Goal: Information Seeking & Learning: Learn about a topic

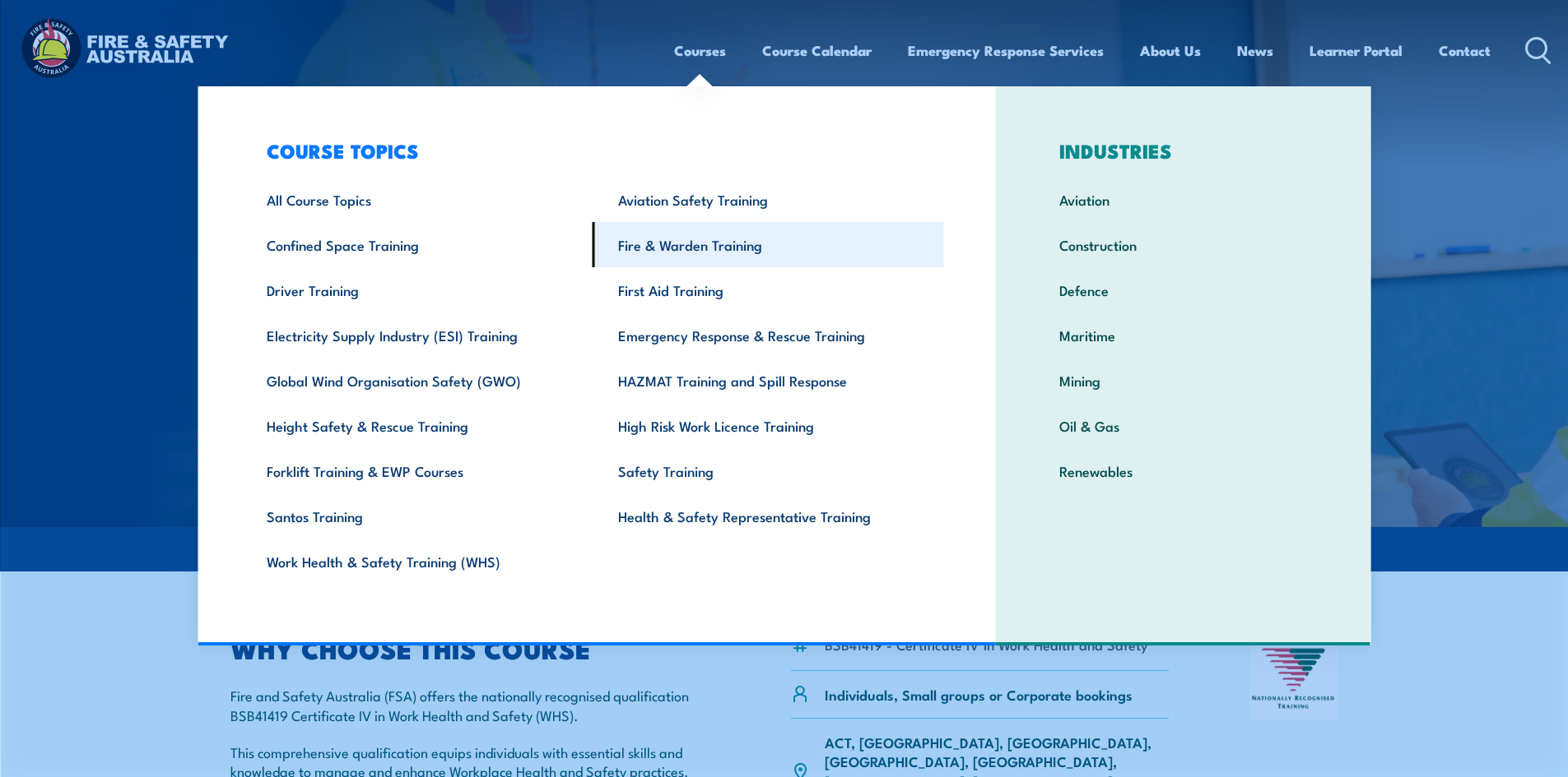
click at [707, 238] on link "Fire & Warden Training" at bounding box center [768, 245] width 351 height 45
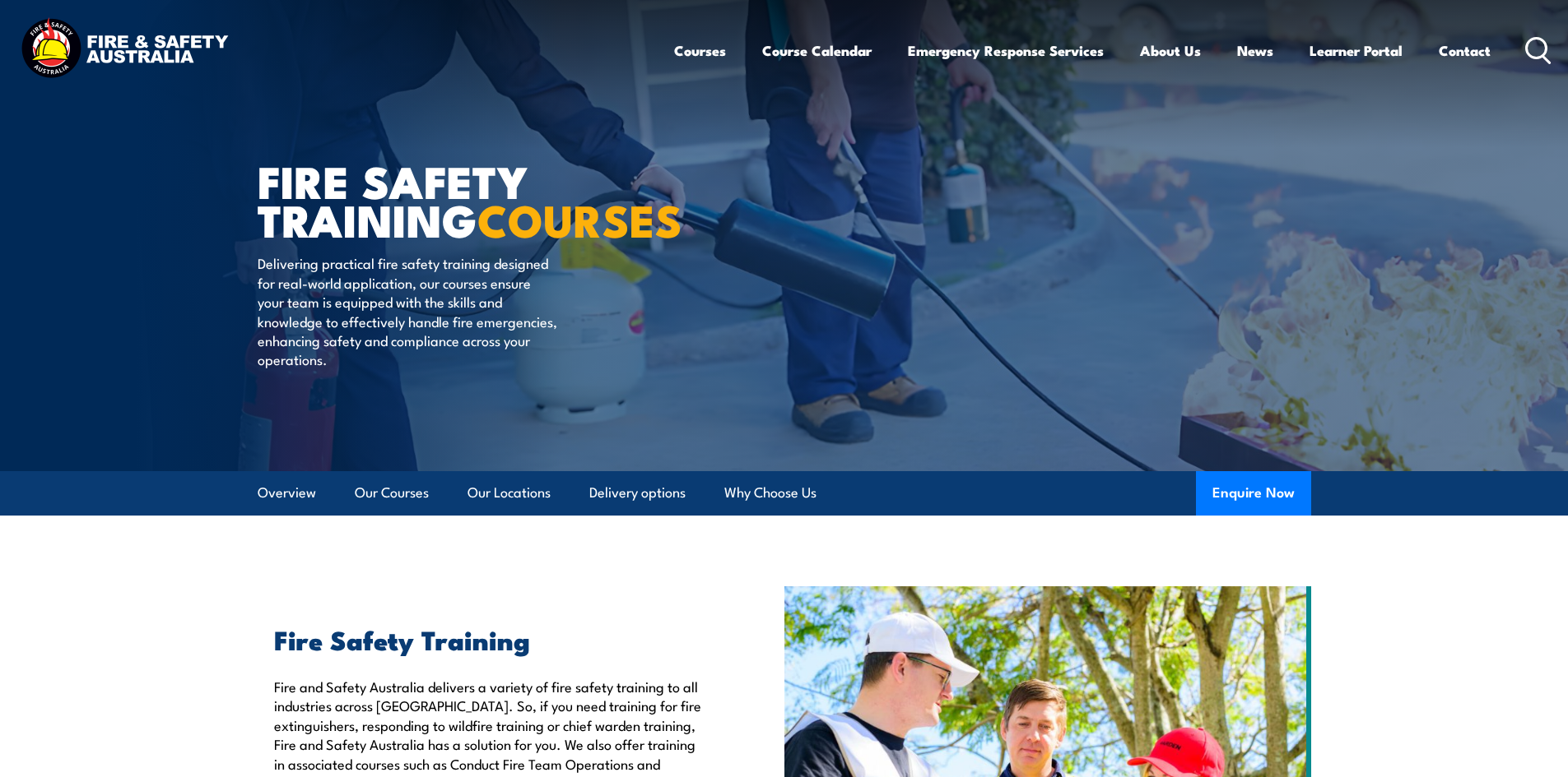
scroll to position [411, 0]
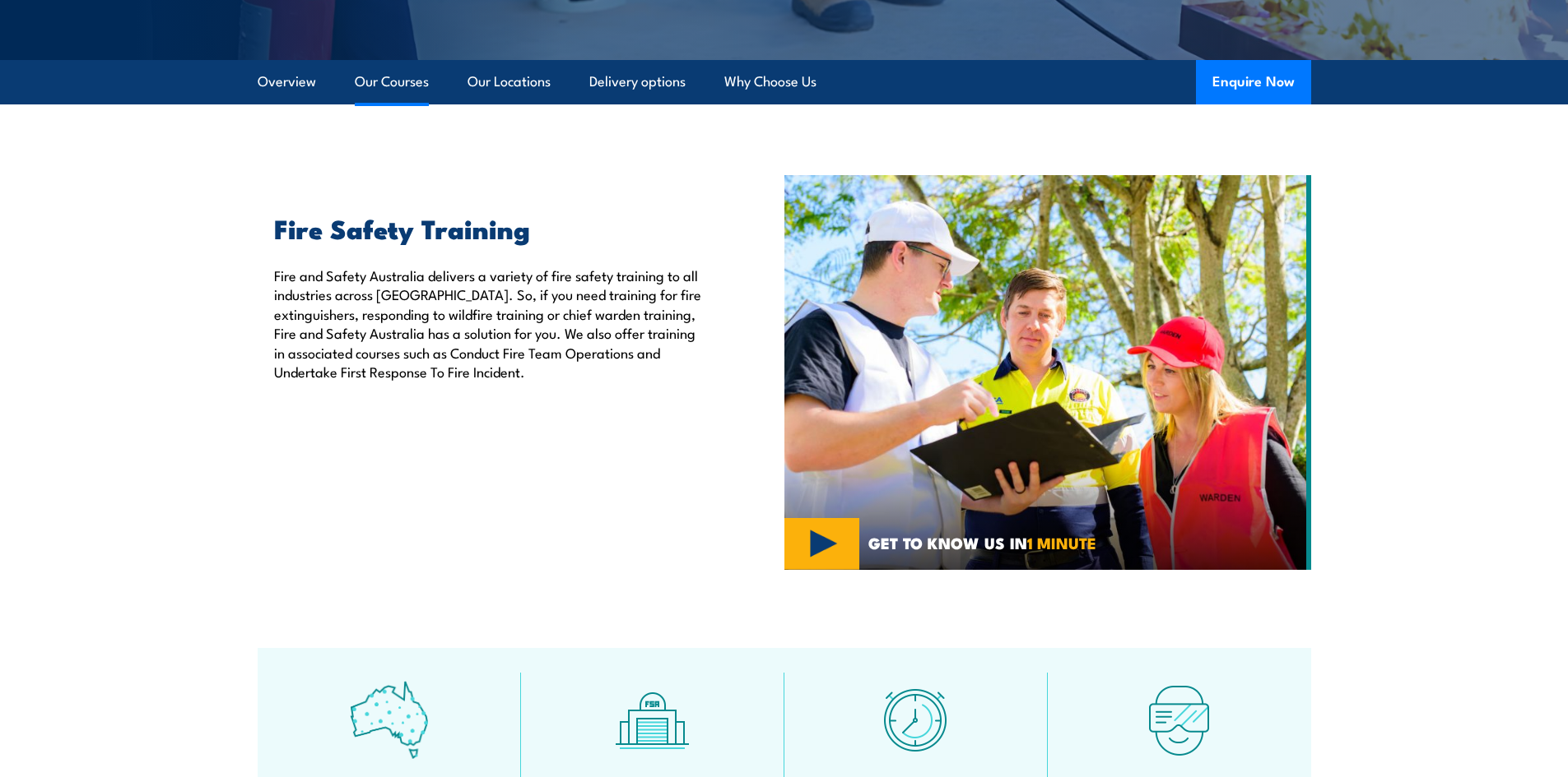
click at [417, 88] on link "Our Courses" at bounding box center [392, 81] width 74 height 44
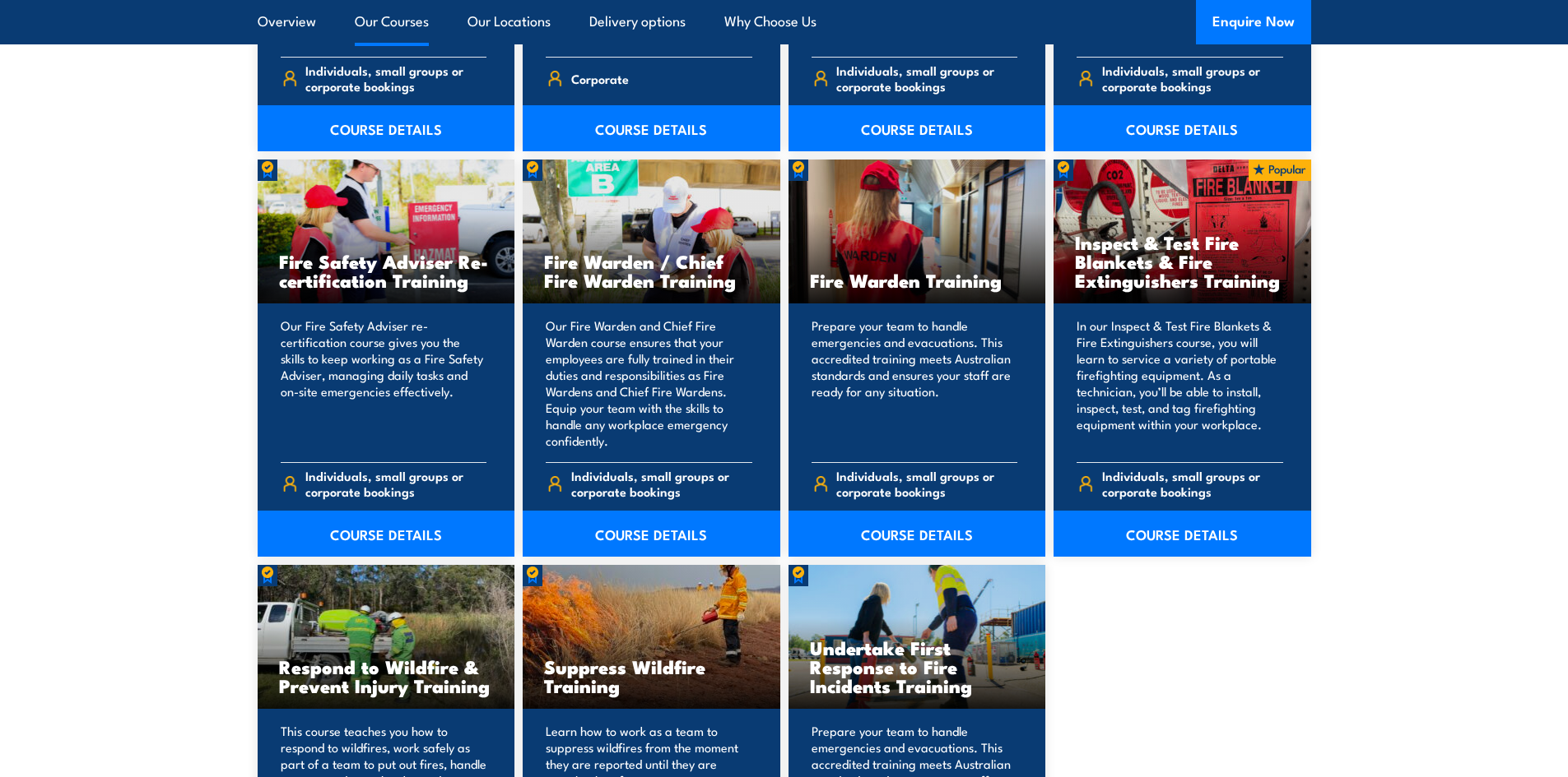
scroll to position [2153, 0]
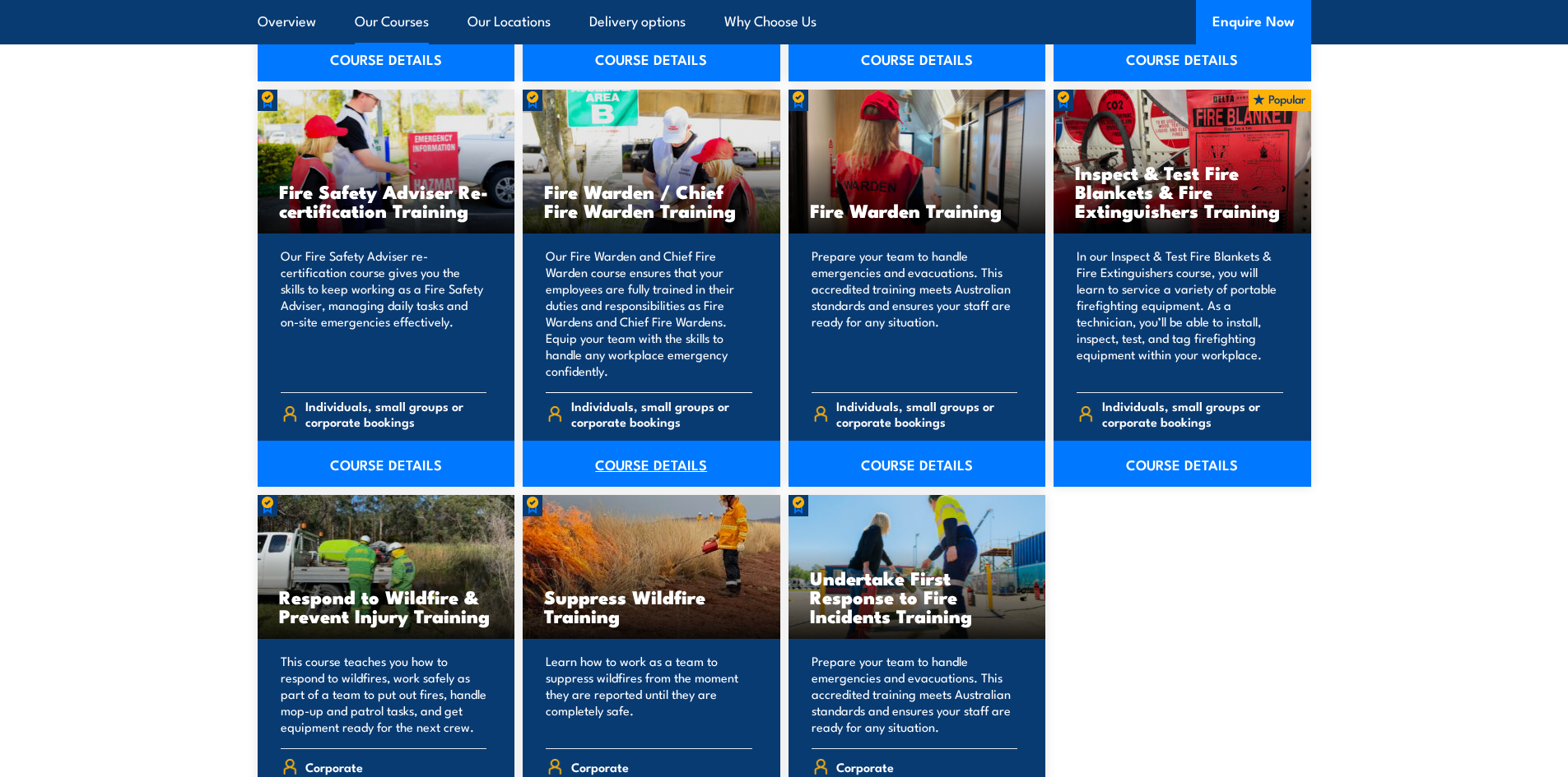
click at [649, 448] on link "COURSE DETAILS" at bounding box center [651, 463] width 258 height 46
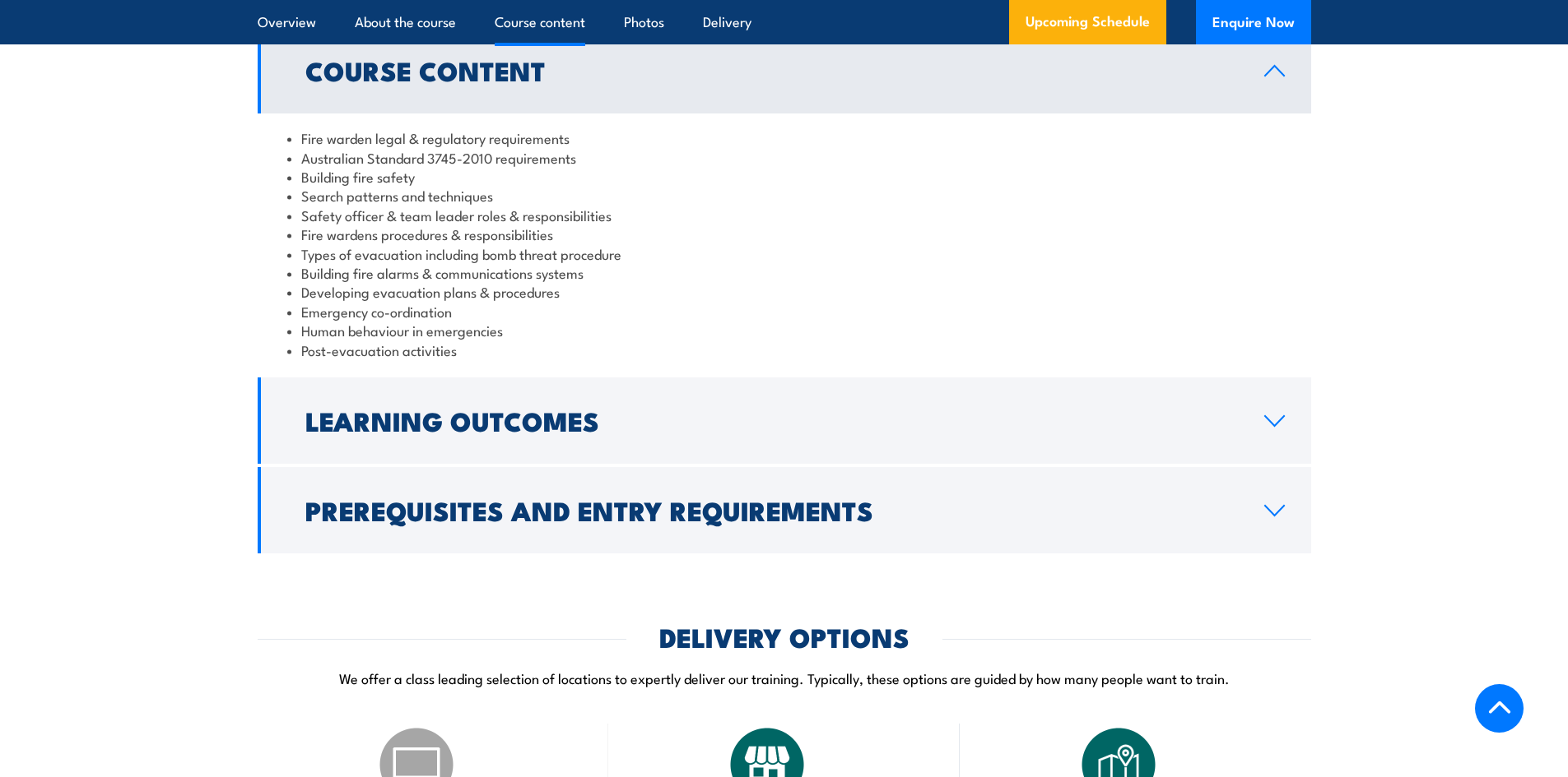
scroll to position [1645, 0]
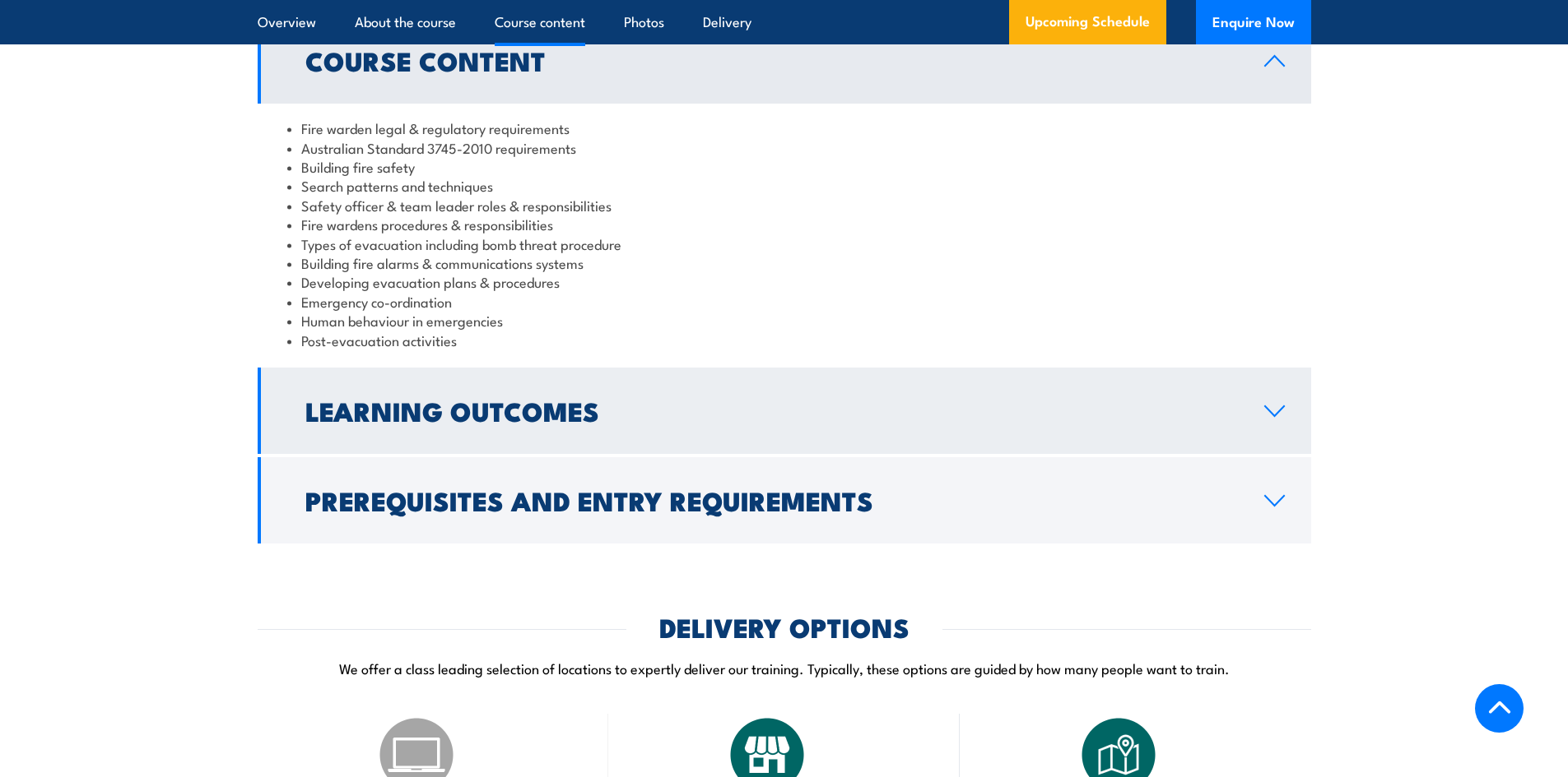
click at [569, 417] on h2 "Learning Outcomes" at bounding box center [772, 410] width 933 height 23
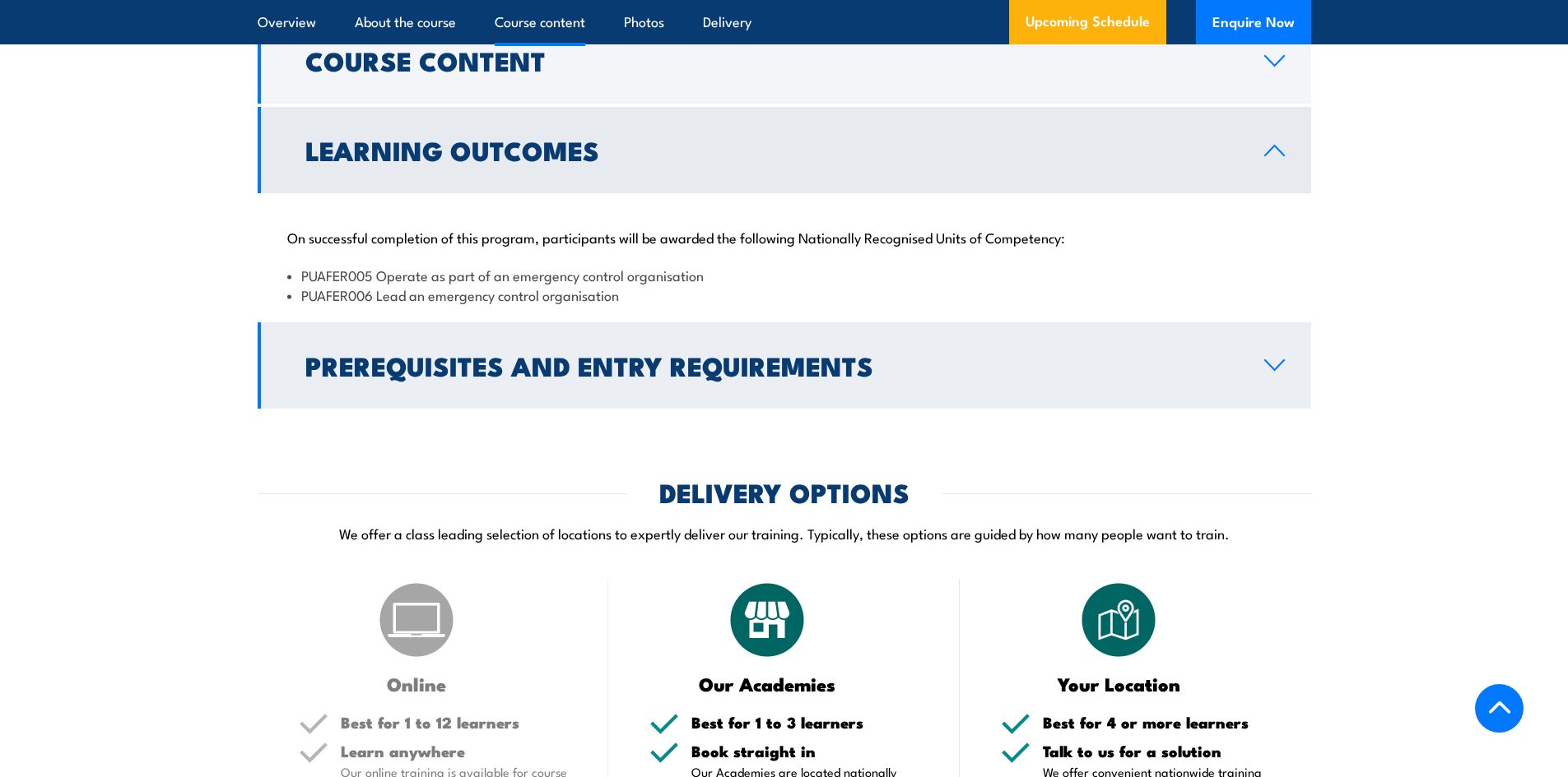
click at [575, 376] on h2 "Prerequisites and Entry Requirements" at bounding box center [772, 365] width 933 height 23
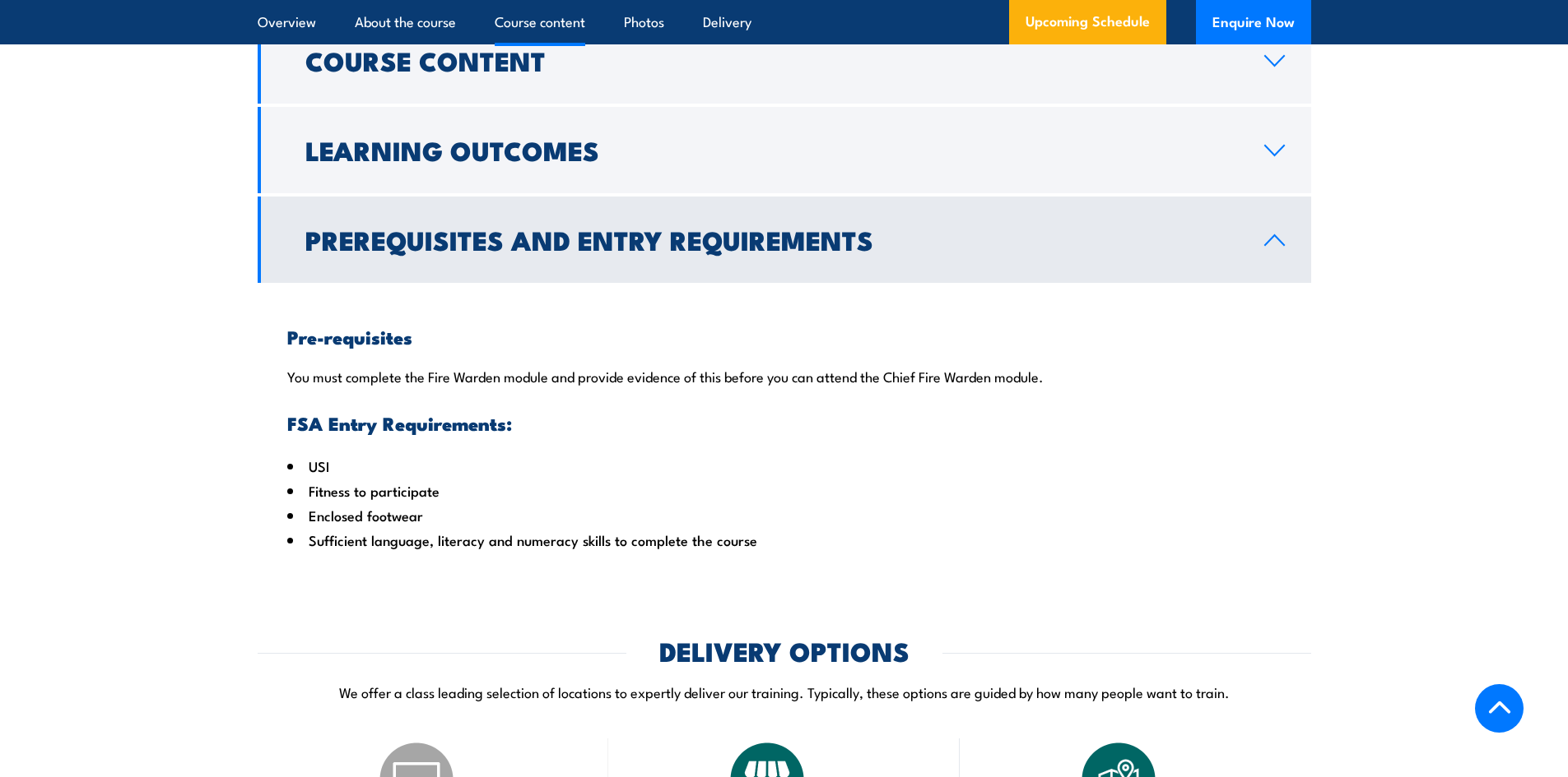
click at [635, 251] on h2 "Prerequisites and Entry Requirements" at bounding box center [772, 239] width 933 height 23
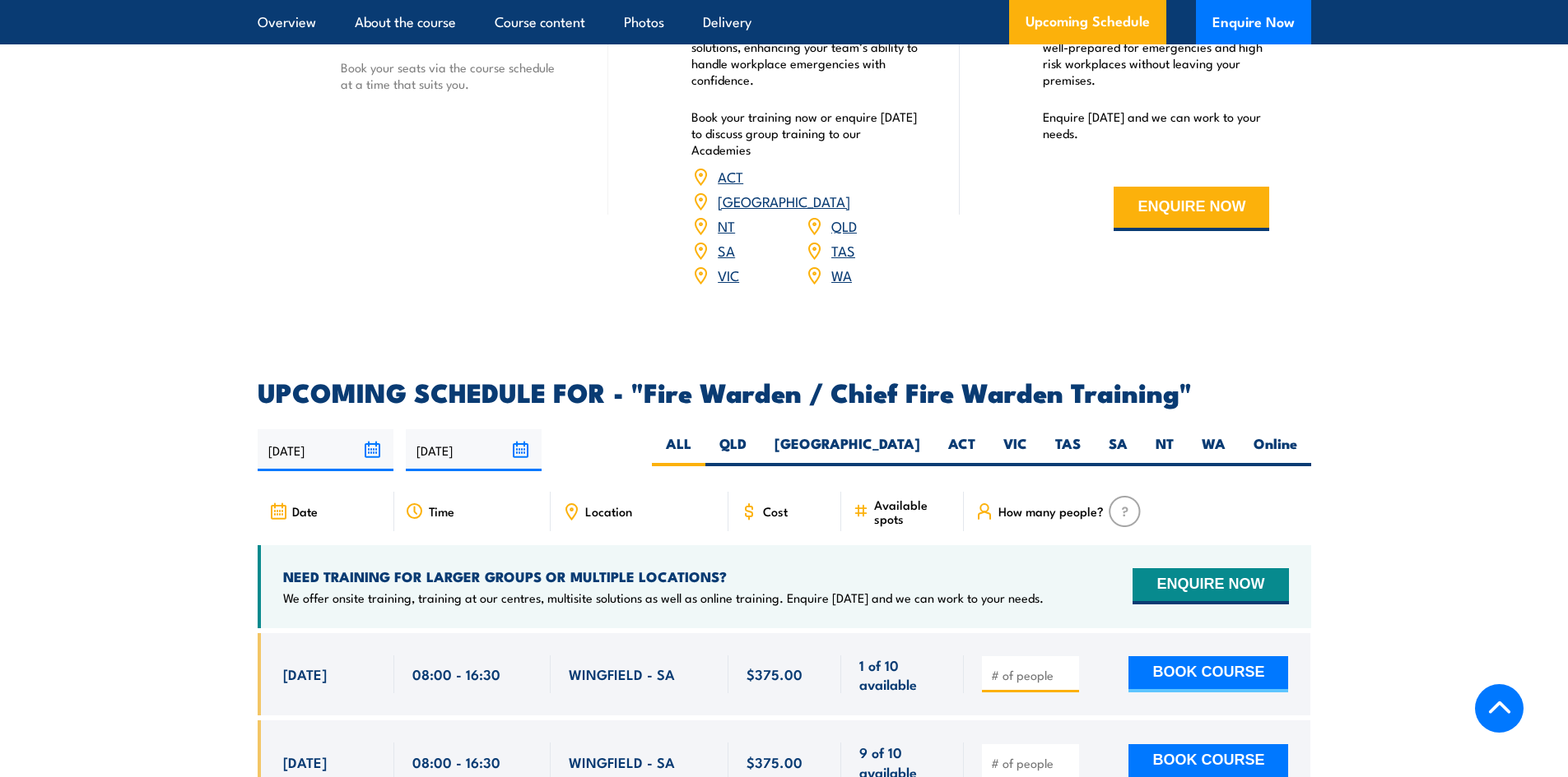
scroll to position [2467, 0]
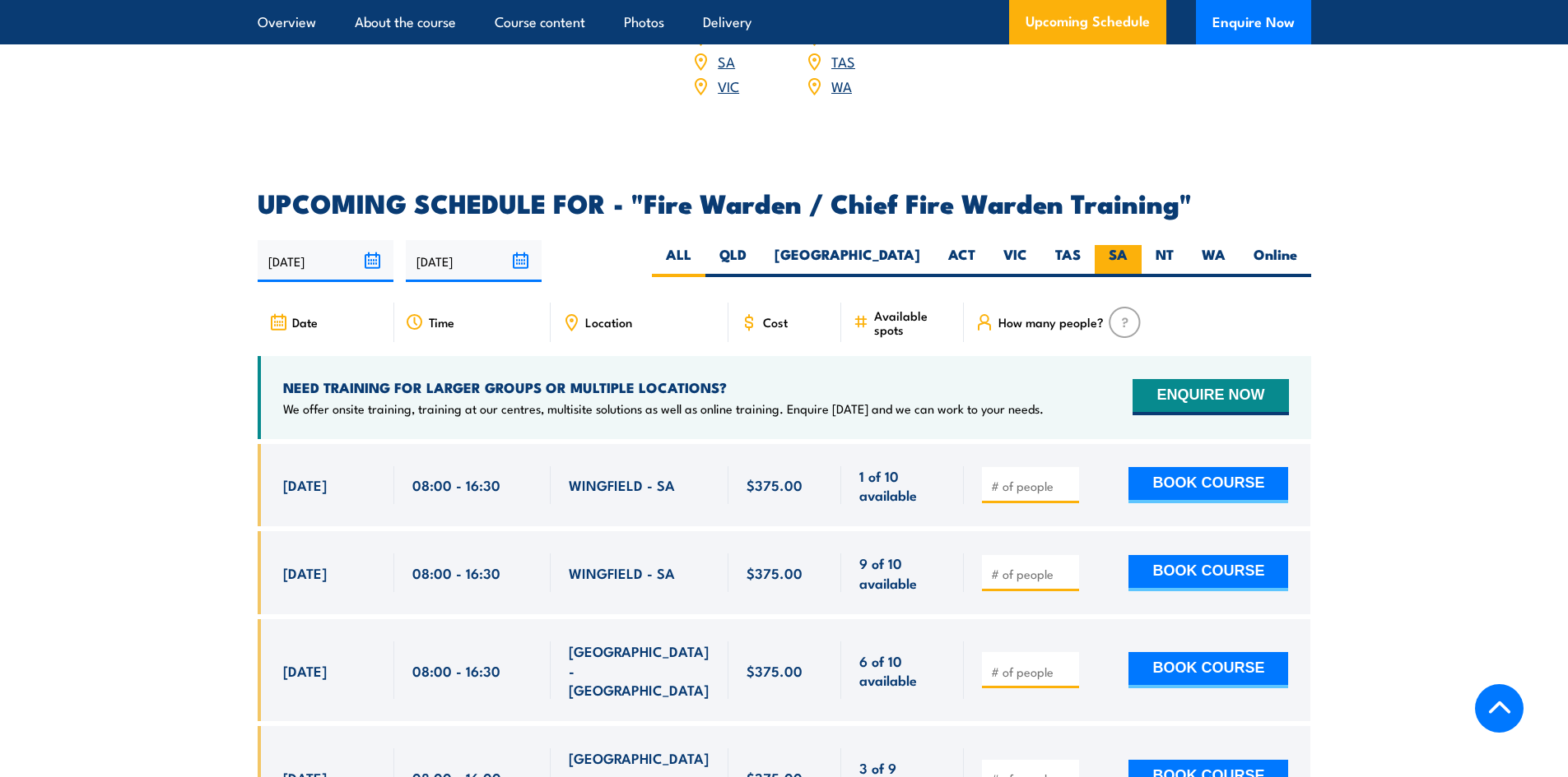
click at [1114, 250] on label "SA" at bounding box center [1118, 261] width 47 height 32
click at [1128, 250] on input "SA" at bounding box center [1133, 249] width 10 height 10
radio input "true"
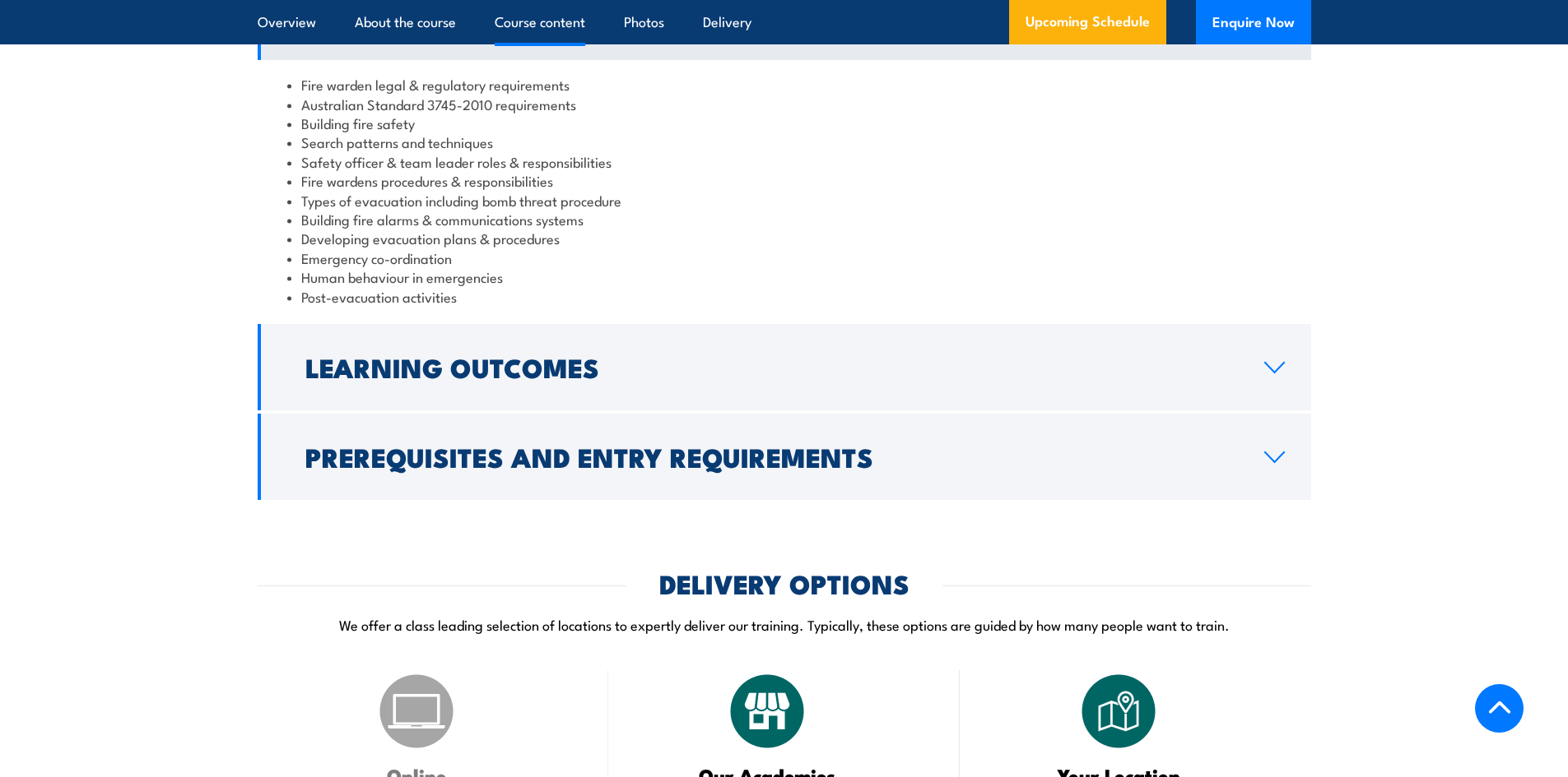
scroll to position [1863, 0]
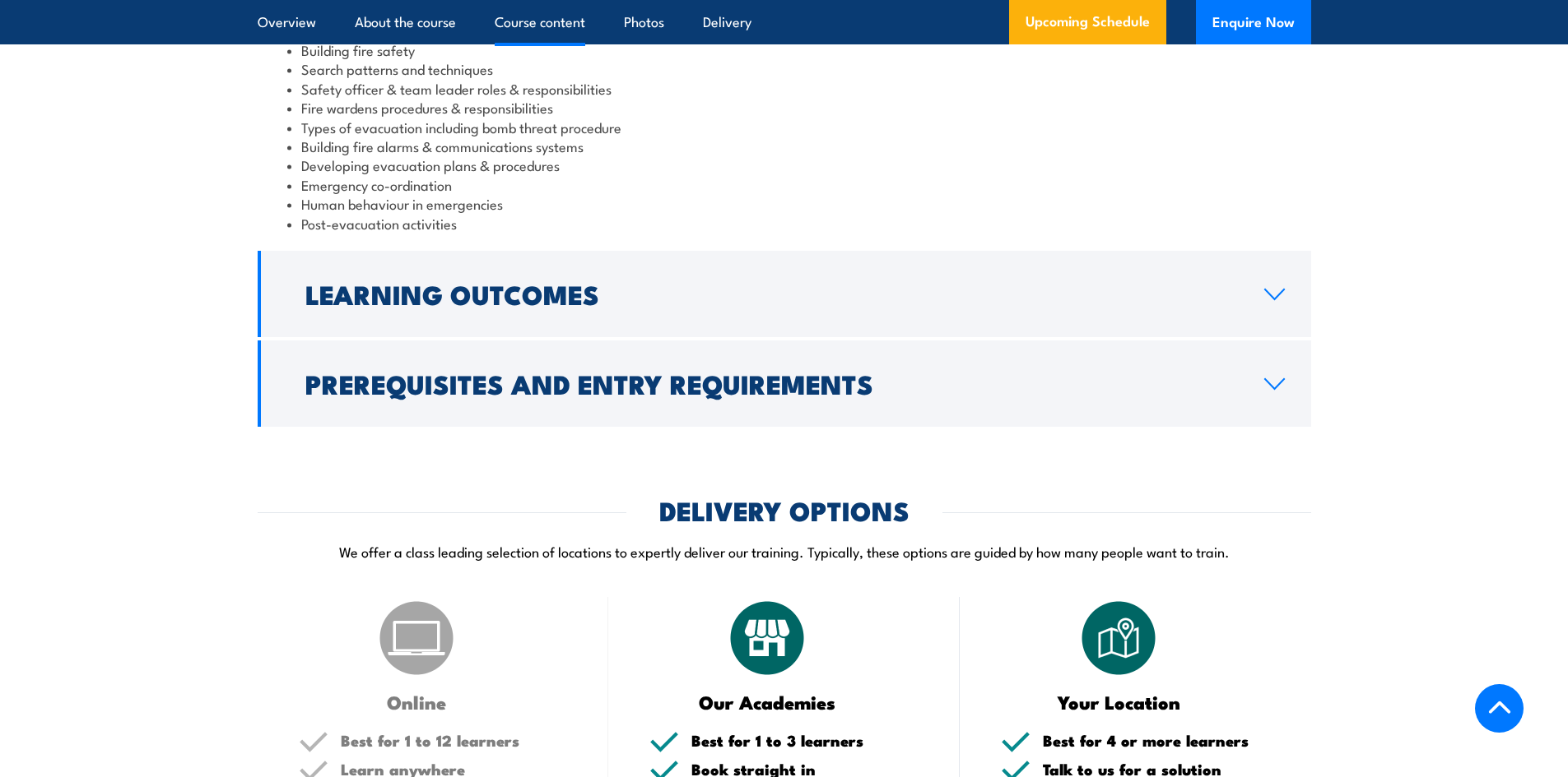
click at [842, 117] on li "Fire wardens procedures & responsibilities" at bounding box center [784, 107] width 994 height 19
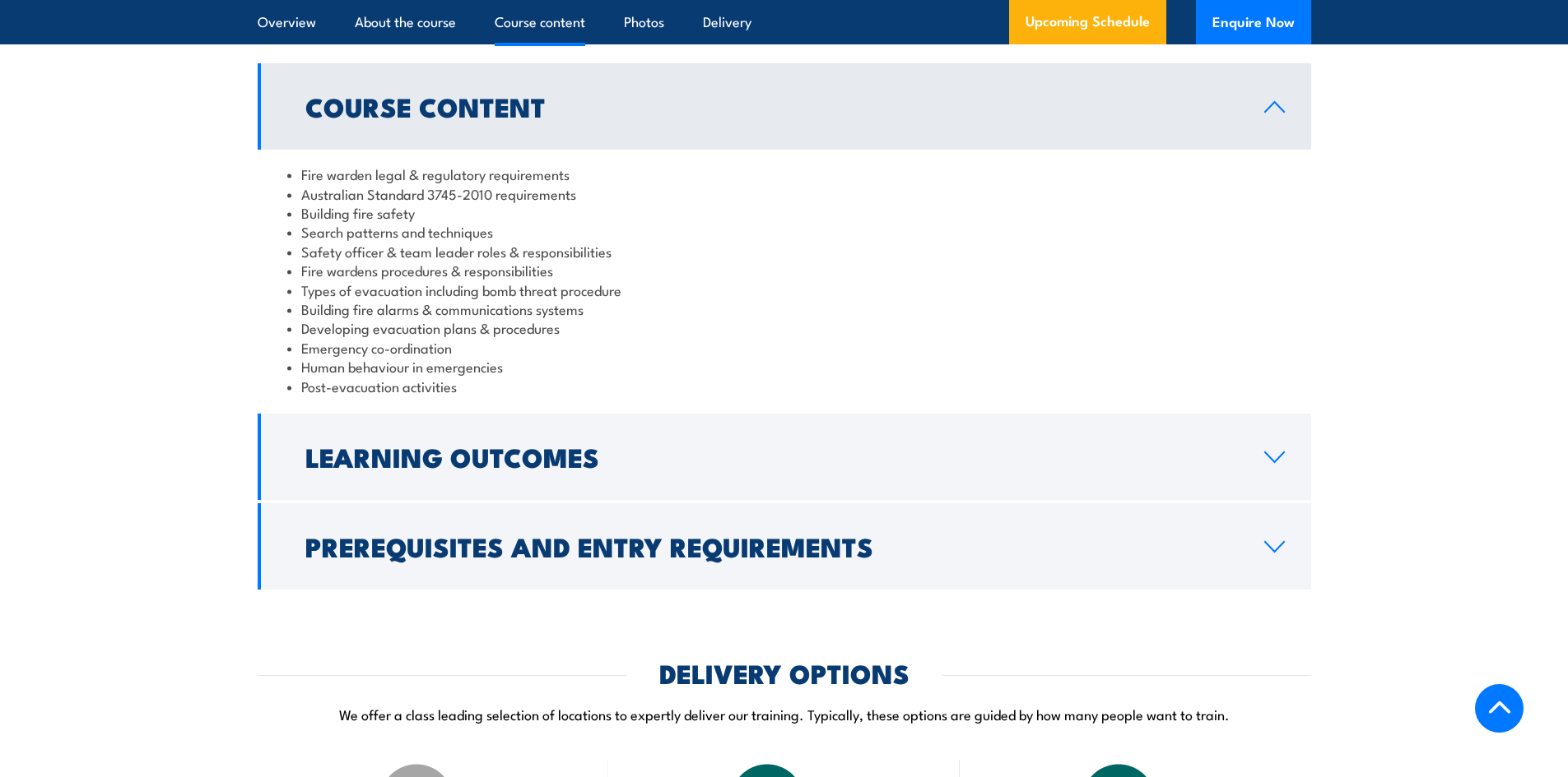
scroll to position [1451, 0]
